Goal: Purchase product/service

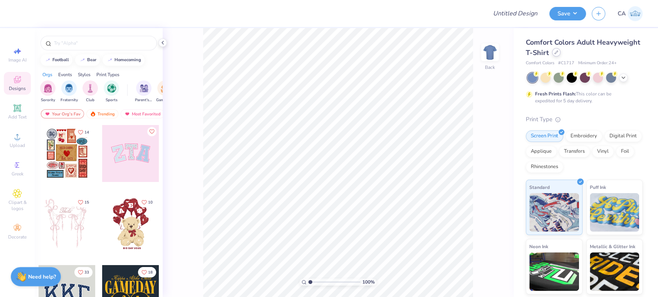
click at [558, 52] on icon at bounding box center [556, 52] width 4 height 4
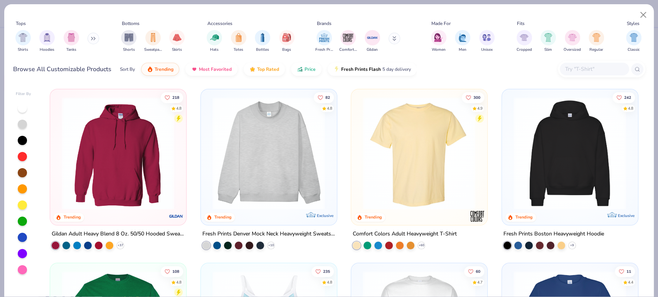
click at [278, 129] on div "218 4.8 Trending Gildan Adult Heavy Blend 8 Oz. 50/50 Hooded Sweatshirt + 37 82…" at bounding box center [344, 191] width 602 height 212
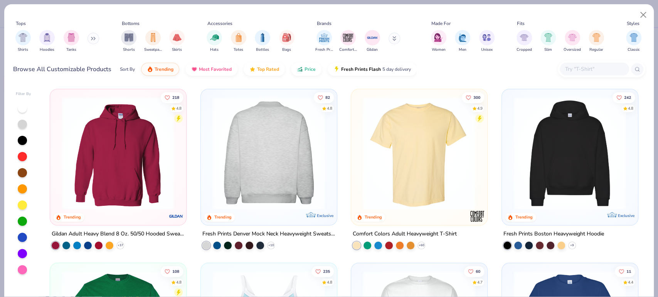
click at [208, 143] on img at bounding box center [148, 153] width 120 height 113
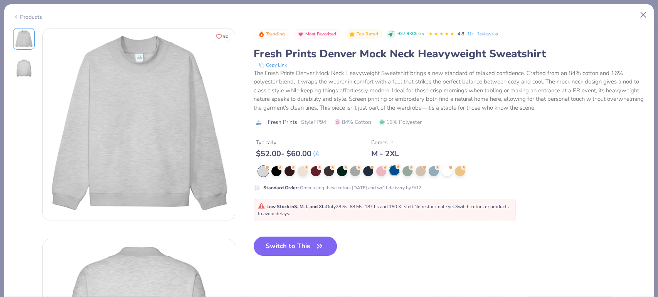
click at [398, 169] on div at bounding box center [394, 171] width 10 height 10
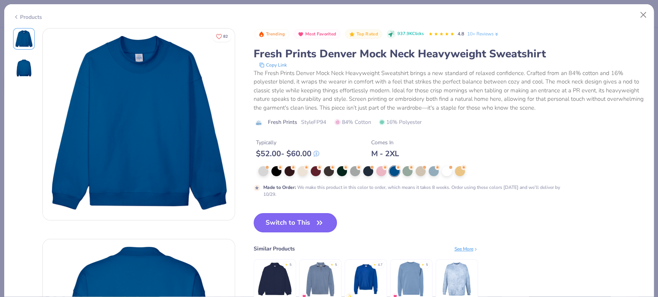
click at [277, 218] on button "Switch to This" at bounding box center [295, 222] width 84 height 19
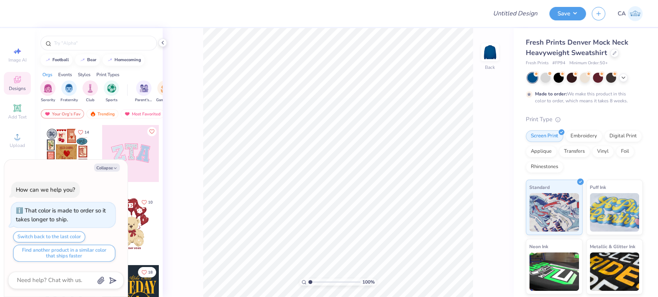
type textarea "x"
